Goal: Transaction & Acquisition: Purchase product/service

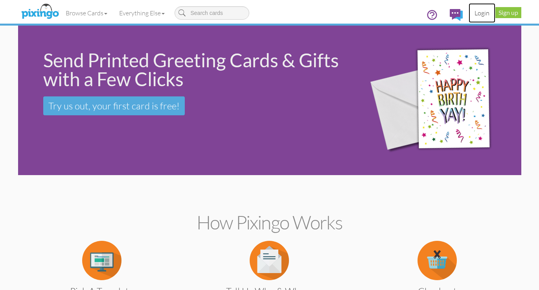
click at [482, 14] on link "Login" at bounding box center [481, 13] width 27 height 20
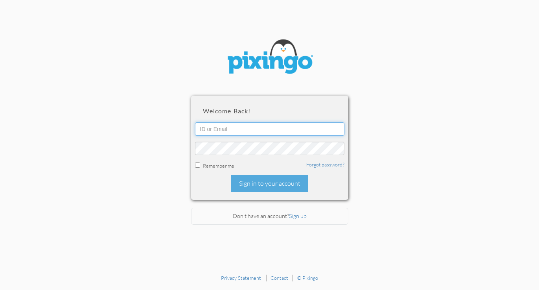
type input "5451"
click at [196, 164] on input "checkbox" at bounding box center [197, 164] width 5 height 5
checkbox input "true"
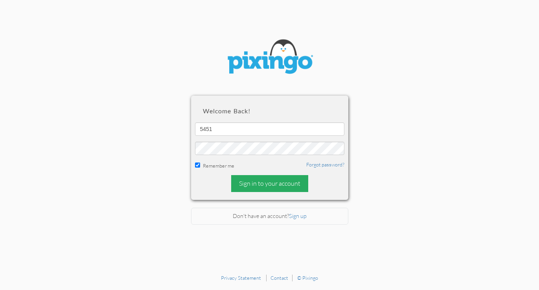
click at [264, 182] on div "Sign in to your account" at bounding box center [269, 183] width 77 height 17
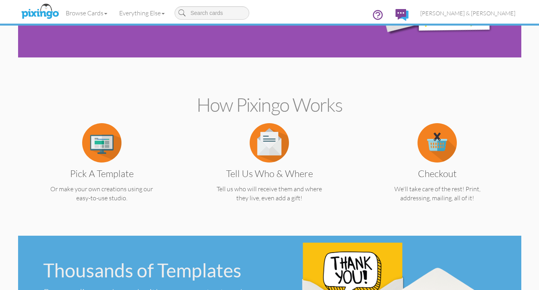
scroll to position [128, 0]
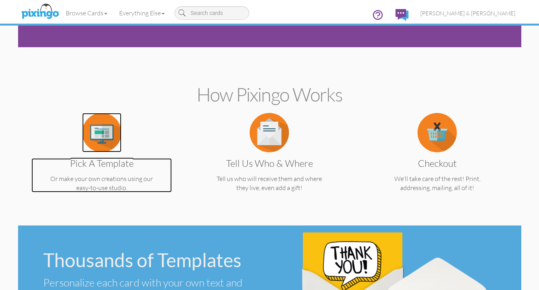
click at [103, 130] on img at bounding box center [101, 132] width 39 height 39
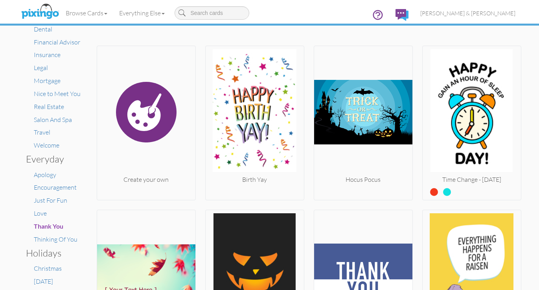
scroll to position [129, 0]
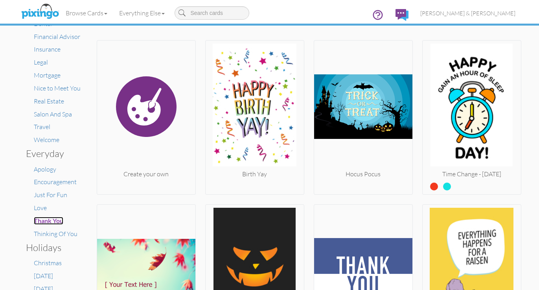
click at [41, 220] on span "Thank You" at bounding box center [48, 219] width 29 height 7
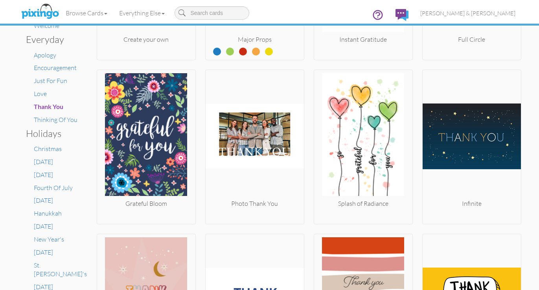
scroll to position [241, 0]
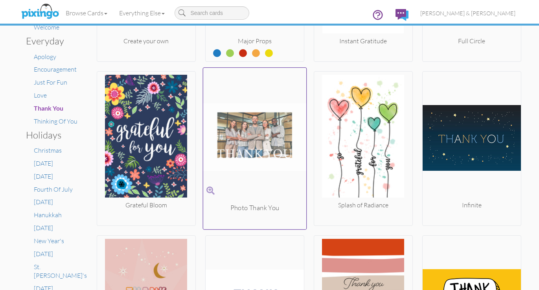
click at [270, 130] on img at bounding box center [254, 137] width 103 height 132
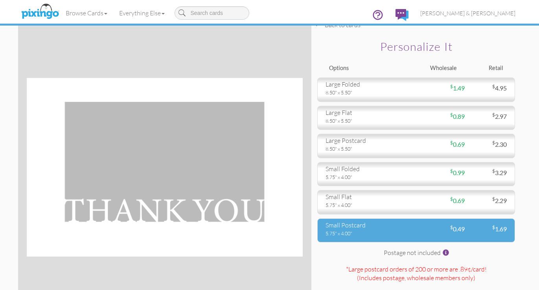
scroll to position [2, 0]
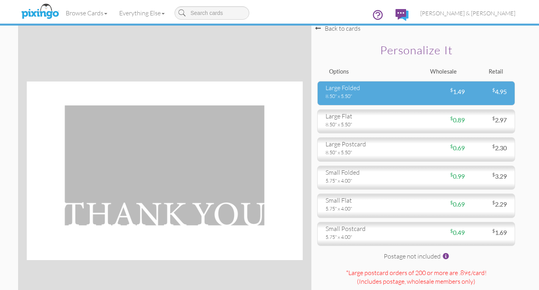
click at [375, 91] on div "large folded" at bounding box center [367, 87] width 85 height 9
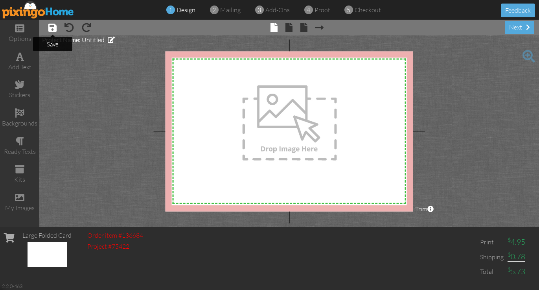
click at [52, 27] on span at bounding box center [52, 27] width 8 height 9
click at [20, 199] on span at bounding box center [19, 196] width 9 height 9
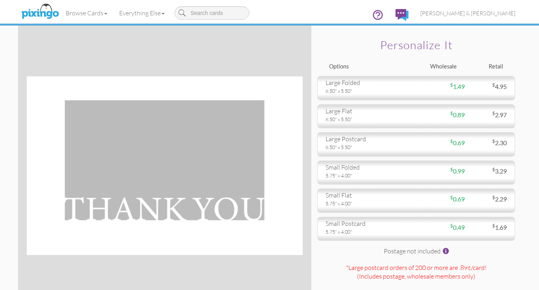
scroll to position [5, 0]
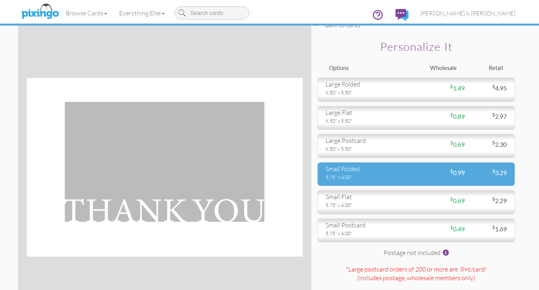
click at [350, 174] on div "5.75" x 4.00"" at bounding box center [367, 176] width 85 height 7
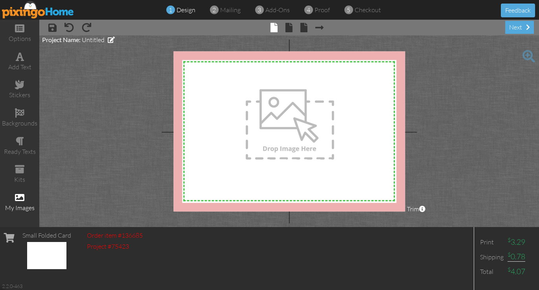
click at [20, 196] on span at bounding box center [19, 196] width 9 height 9
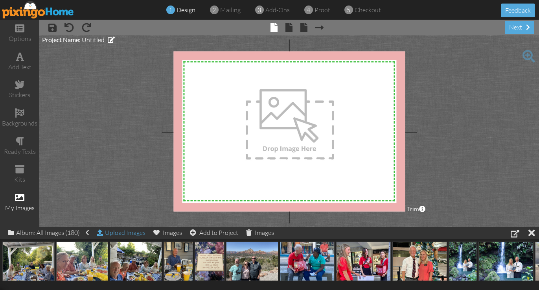
click at [122, 234] on div "Upload Images" at bounding box center [121, 232] width 49 height 11
click at [47, 233] on div "Album: All Images (180)" at bounding box center [48, 232] width 81 height 11
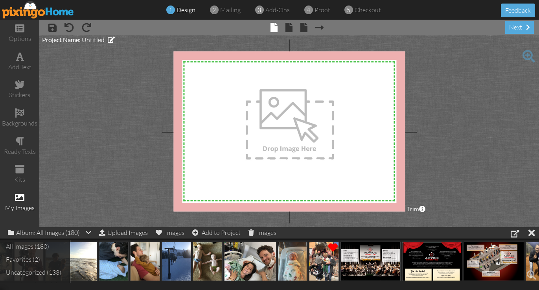
scroll to position [0, 2548]
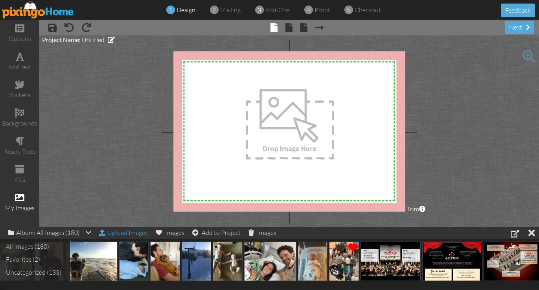
click at [131, 232] on div "Upload Images" at bounding box center [123, 232] width 49 height 11
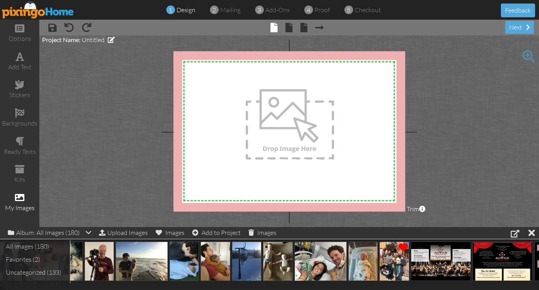
scroll to position [0, 0]
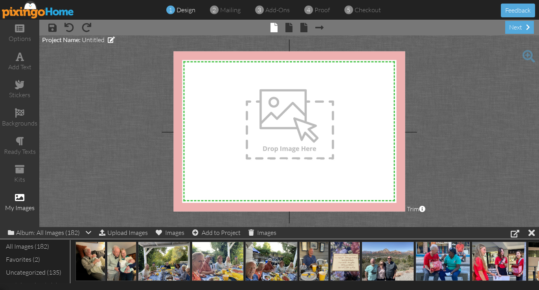
click at [21, 196] on span at bounding box center [19, 196] width 9 height 9
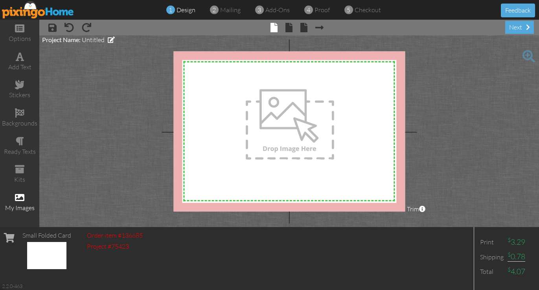
click at [21, 196] on span at bounding box center [19, 196] width 9 height 9
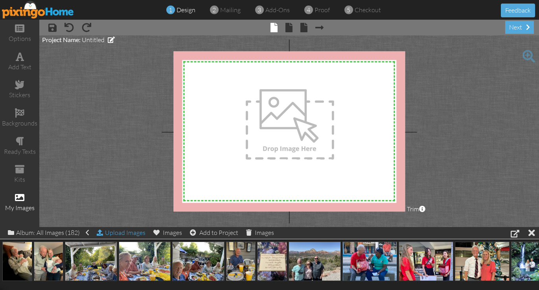
click at [120, 234] on div "Upload Images" at bounding box center [121, 232] width 49 height 11
click at [115, 230] on div "Upload Images" at bounding box center [121, 232] width 49 height 11
